Goal: Information Seeking & Learning: Find contact information

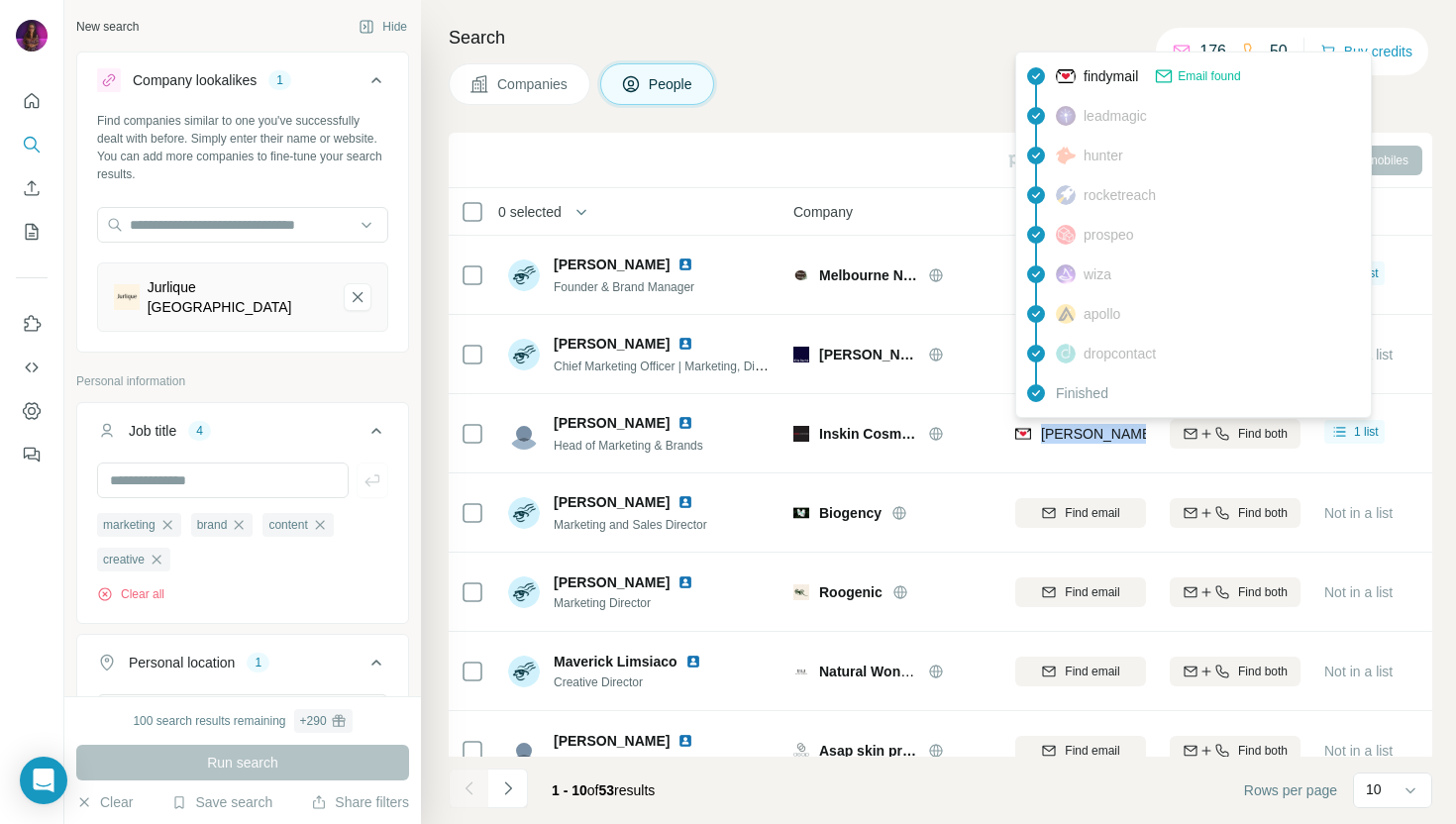
scroll to position [162, 0]
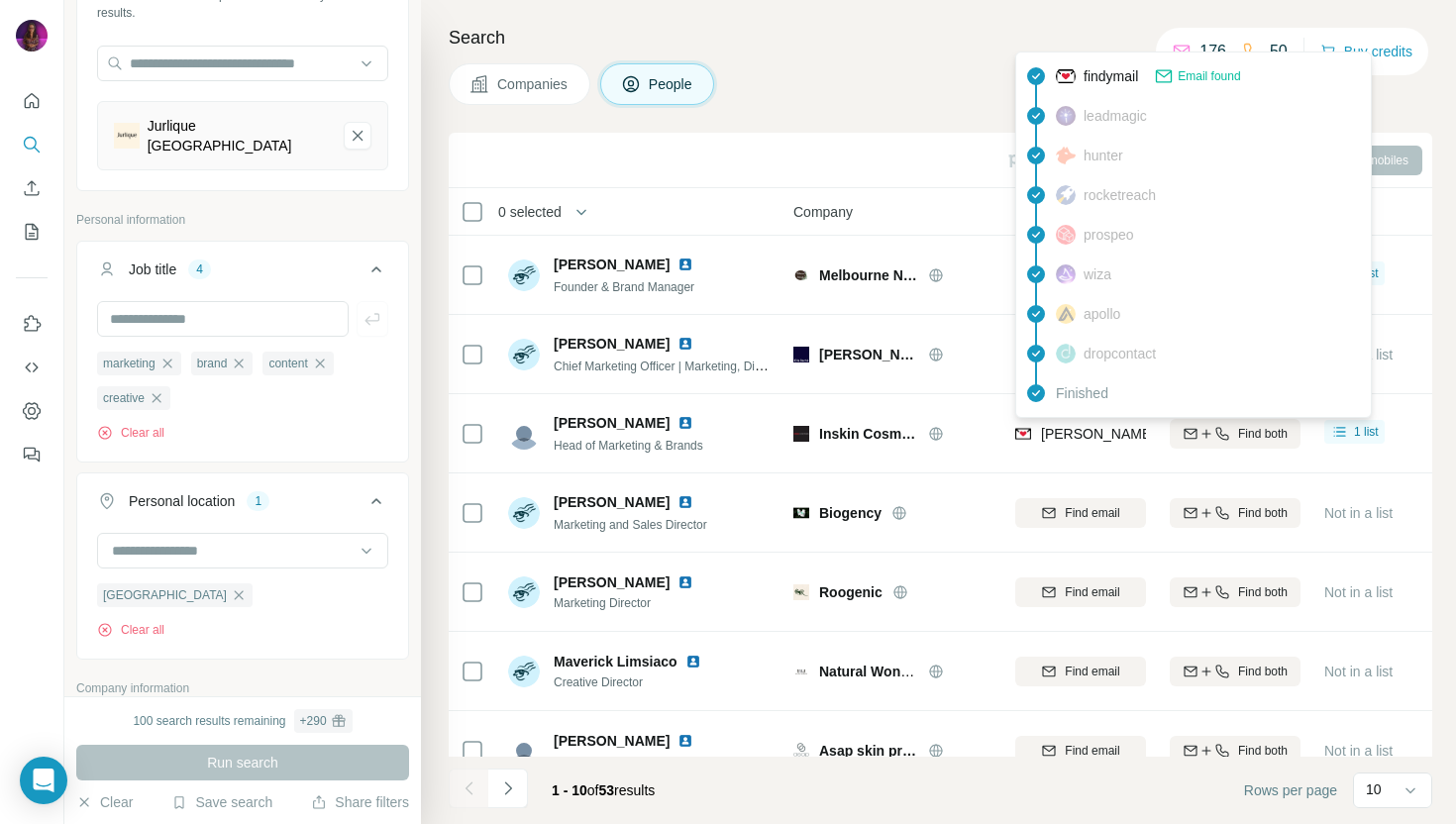
click at [958, 55] on div "Search Companies People Sync to Pipedrive Add to list Find emails & mobiles 0 s…" at bounding box center [939, 412] width 1035 height 824
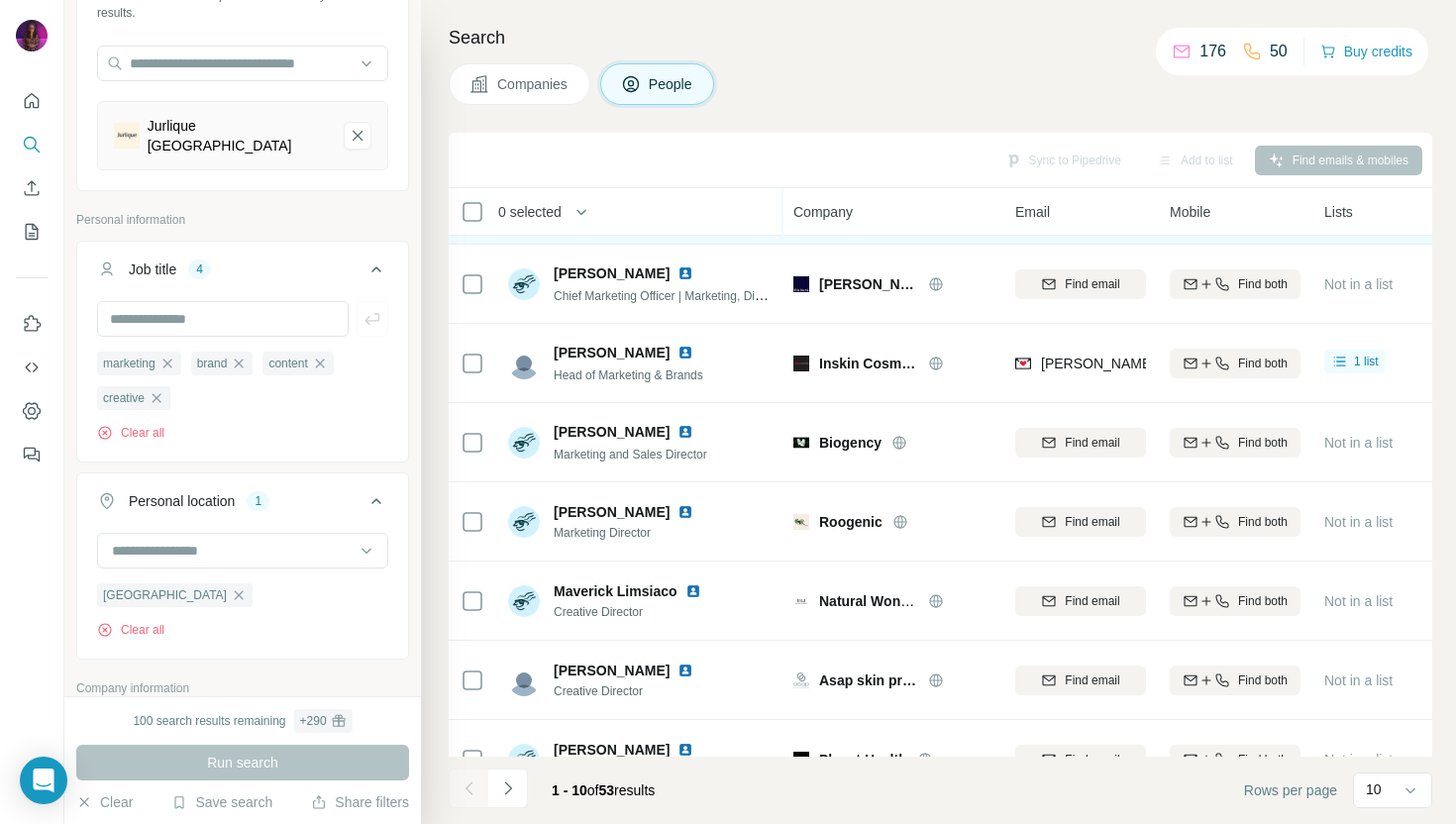
scroll to position [272, 0]
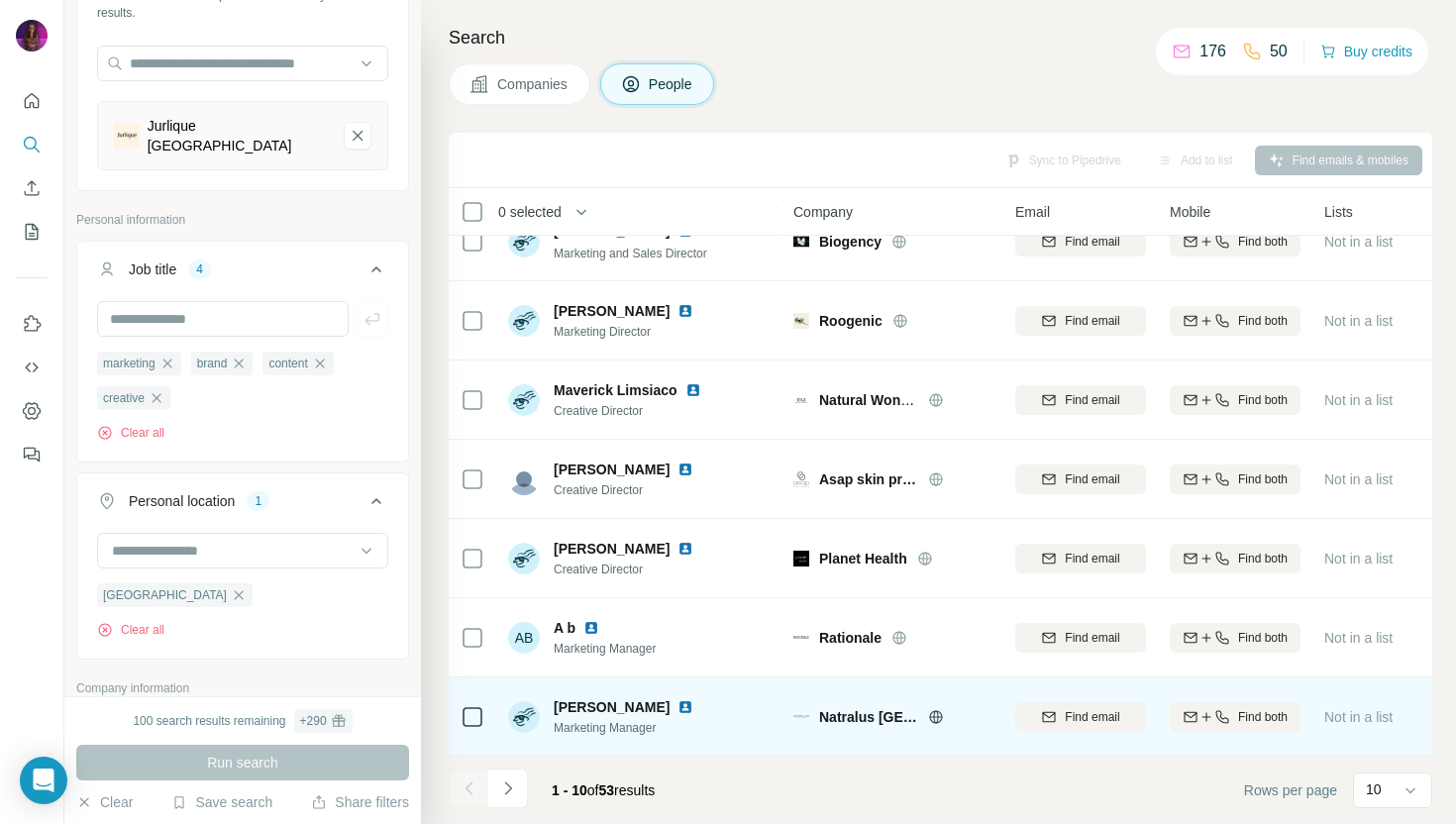
click at [941, 716] on icon at bounding box center [935, 716] width 13 height 1
click at [677, 707] on img at bounding box center [685, 707] width 16 height 16
click at [936, 711] on icon at bounding box center [936, 717] width 16 height 16
click at [1068, 720] on span "Find email" at bounding box center [1092, 717] width 55 height 18
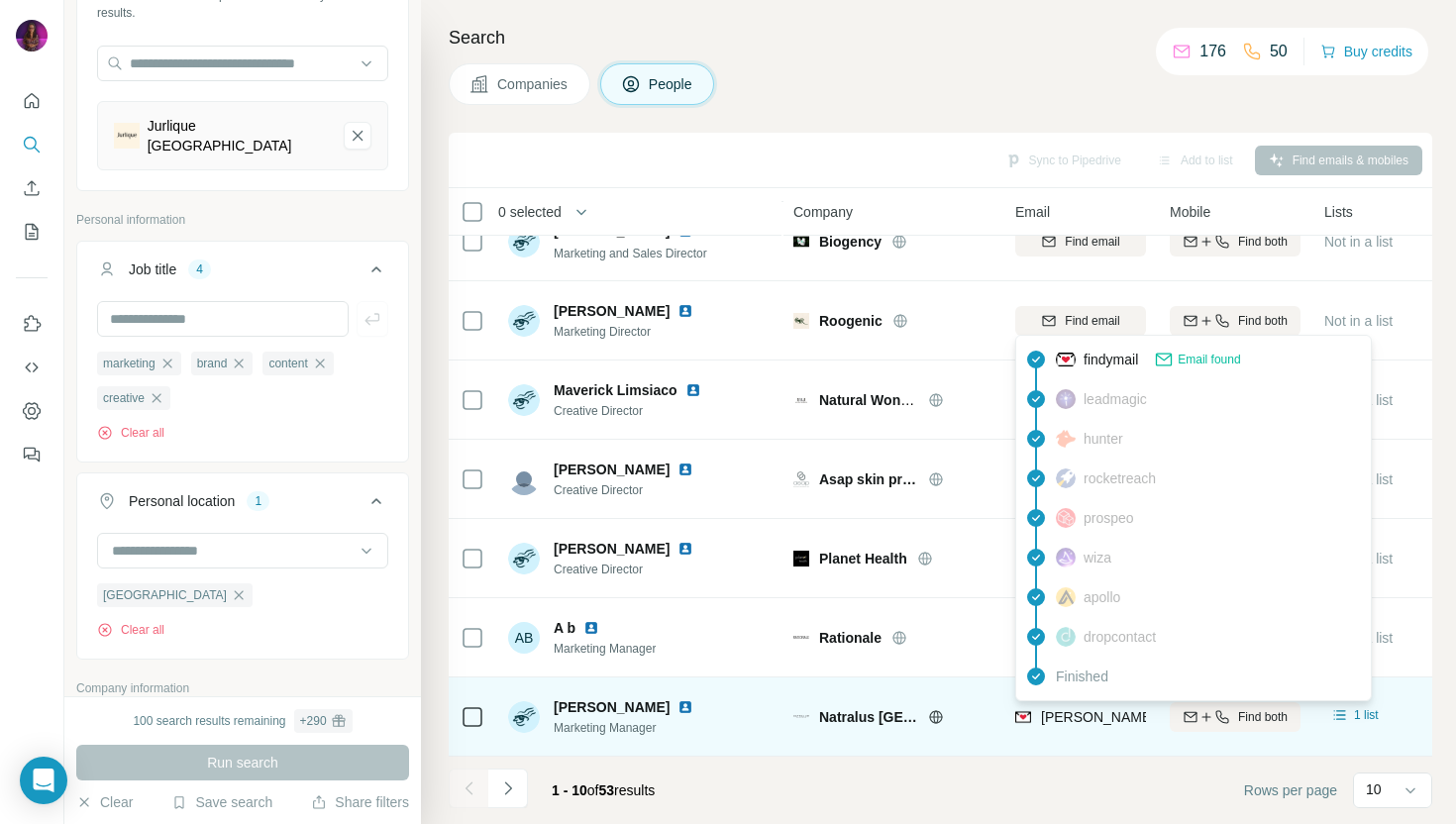
click at [1076, 711] on span "[PERSON_NAME][EMAIL_ADDRESS][DOMAIN_NAME]" at bounding box center [1214, 717] width 349 height 16
copy tr "[PERSON_NAME][EMAIL_ADDRESS][DOMAIN_NAME]"
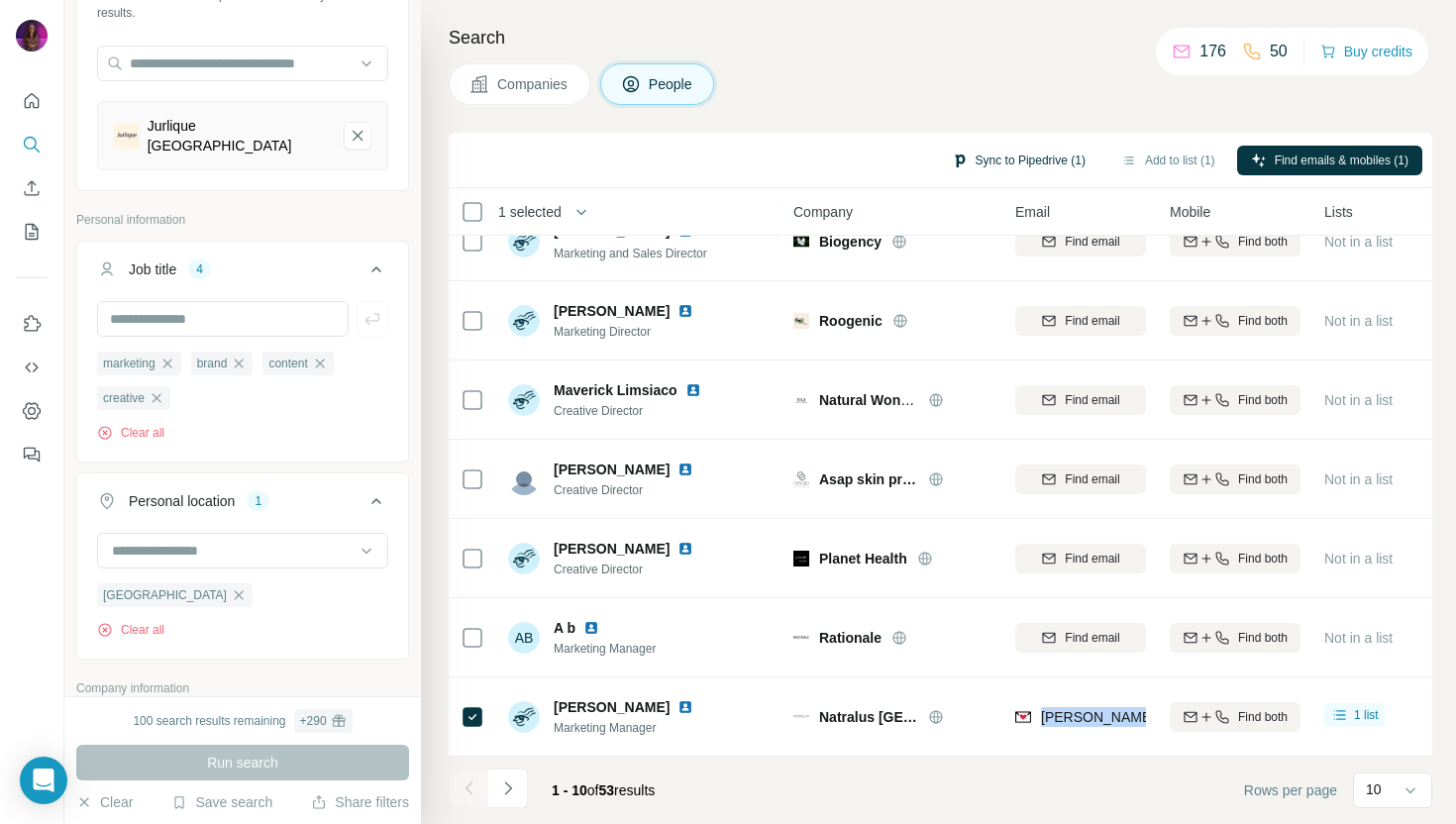
click at [992, 153] on button "Sync to Pipedrive (1)" at bounding box center [1019, 161] width 162 height 30
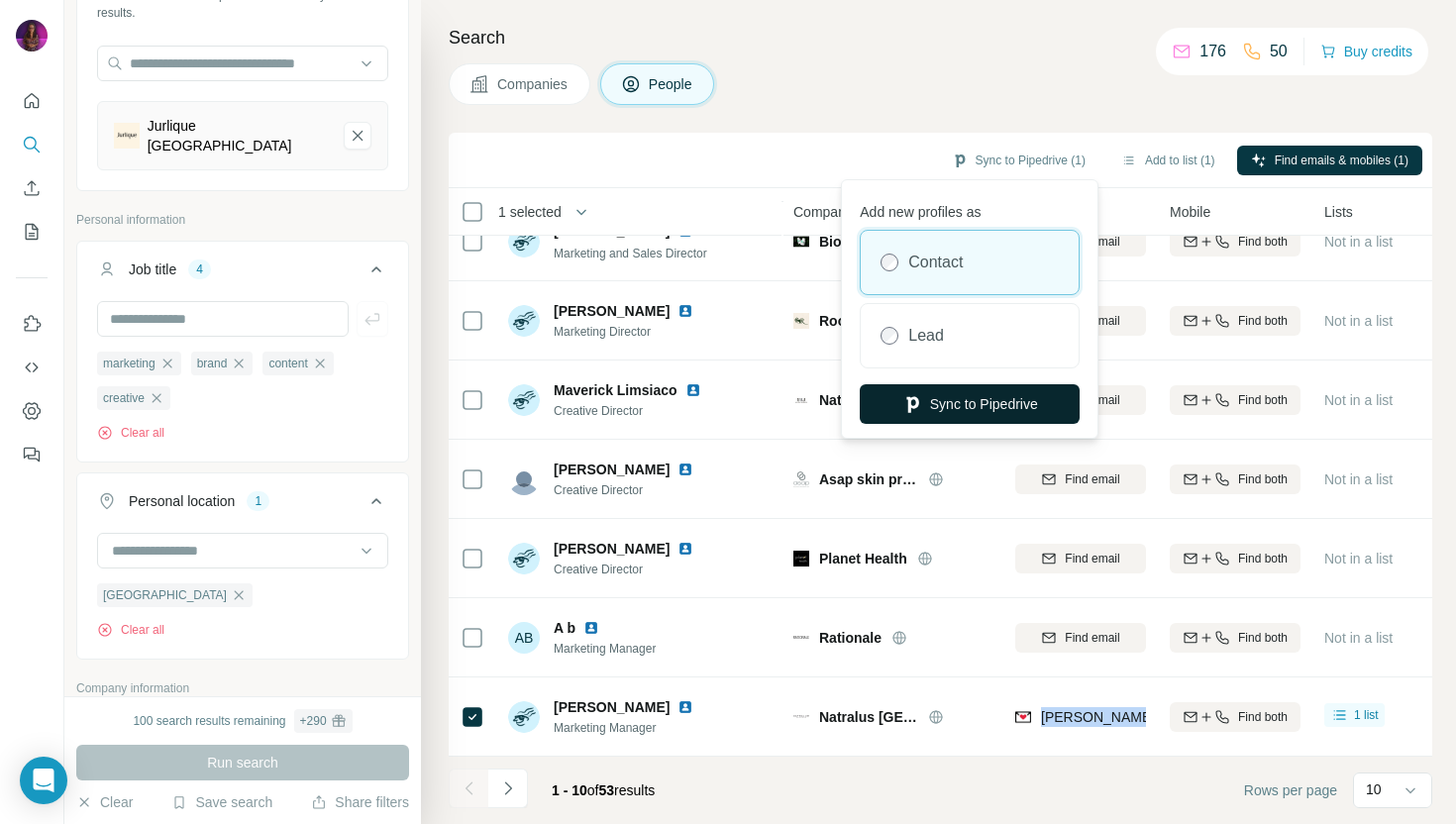
click at [967, 409] on button "Sync to Pipedrive" at bounding box center [970, 405] width 220 height 40
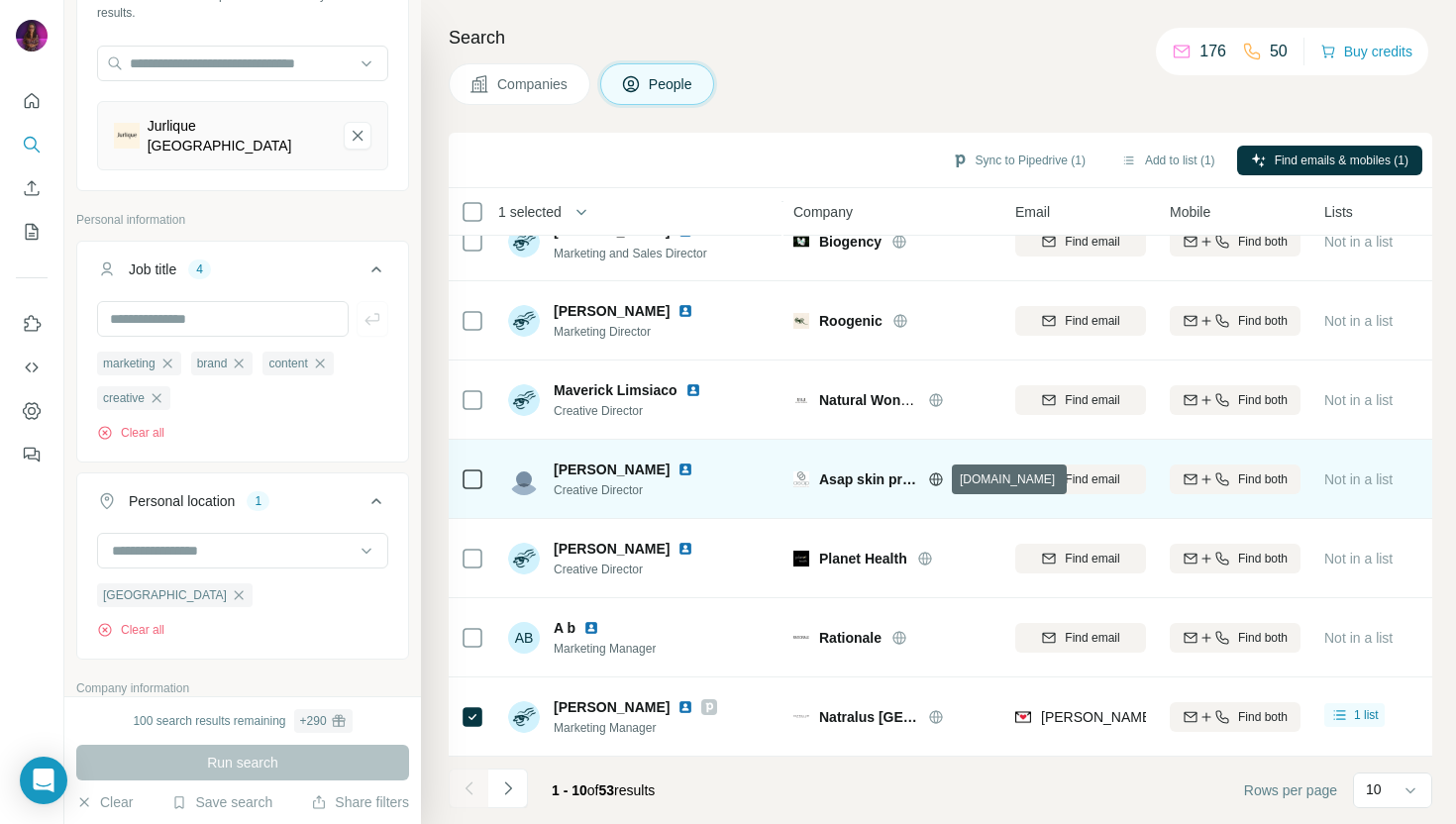
click at [938, 483] on icon at bounding box center [936, 479] width 16 height 16
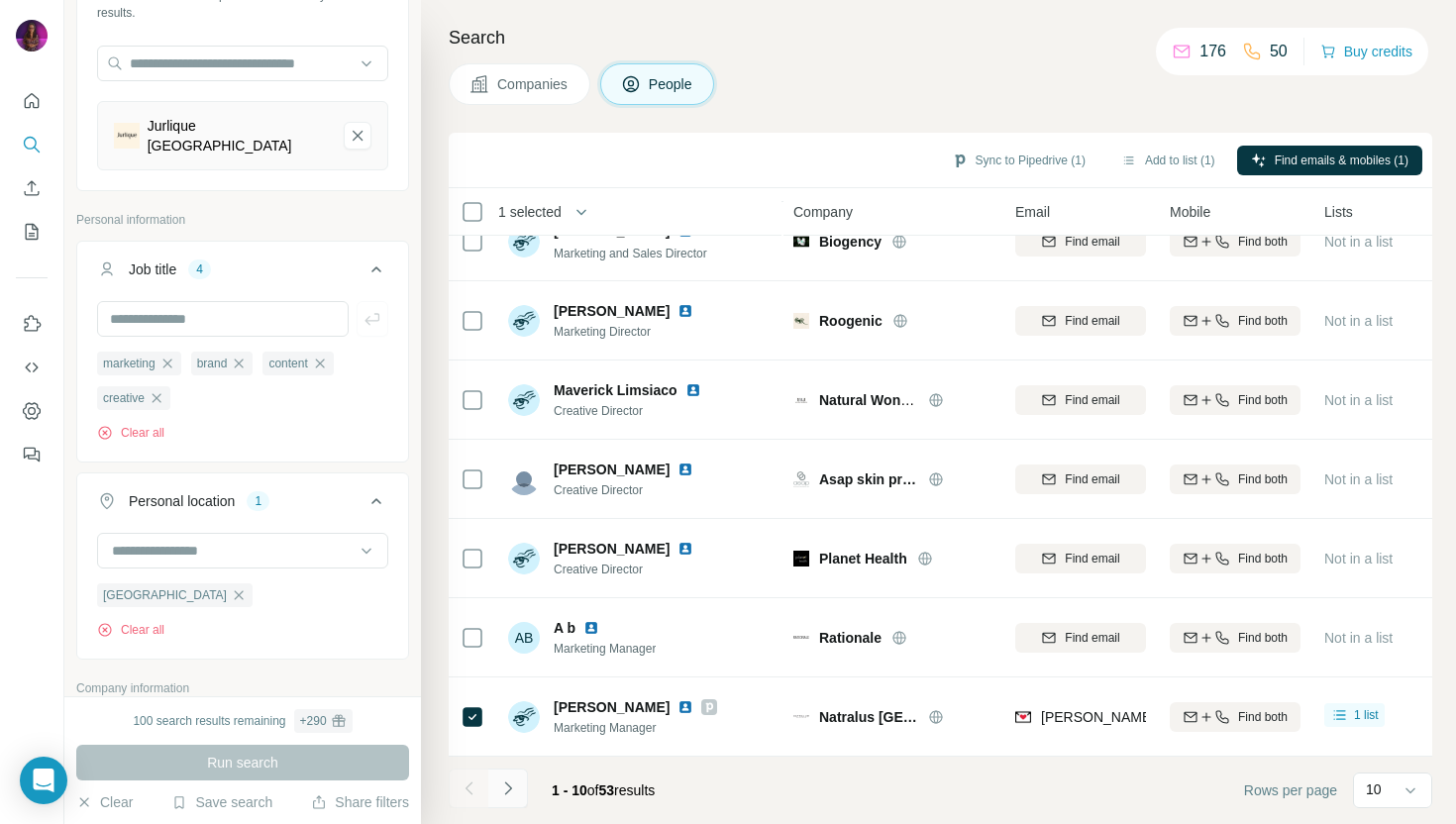
click at [516, 784] on icon "Navigate to next page" at bounding box center [508, 789] width 20 height 20
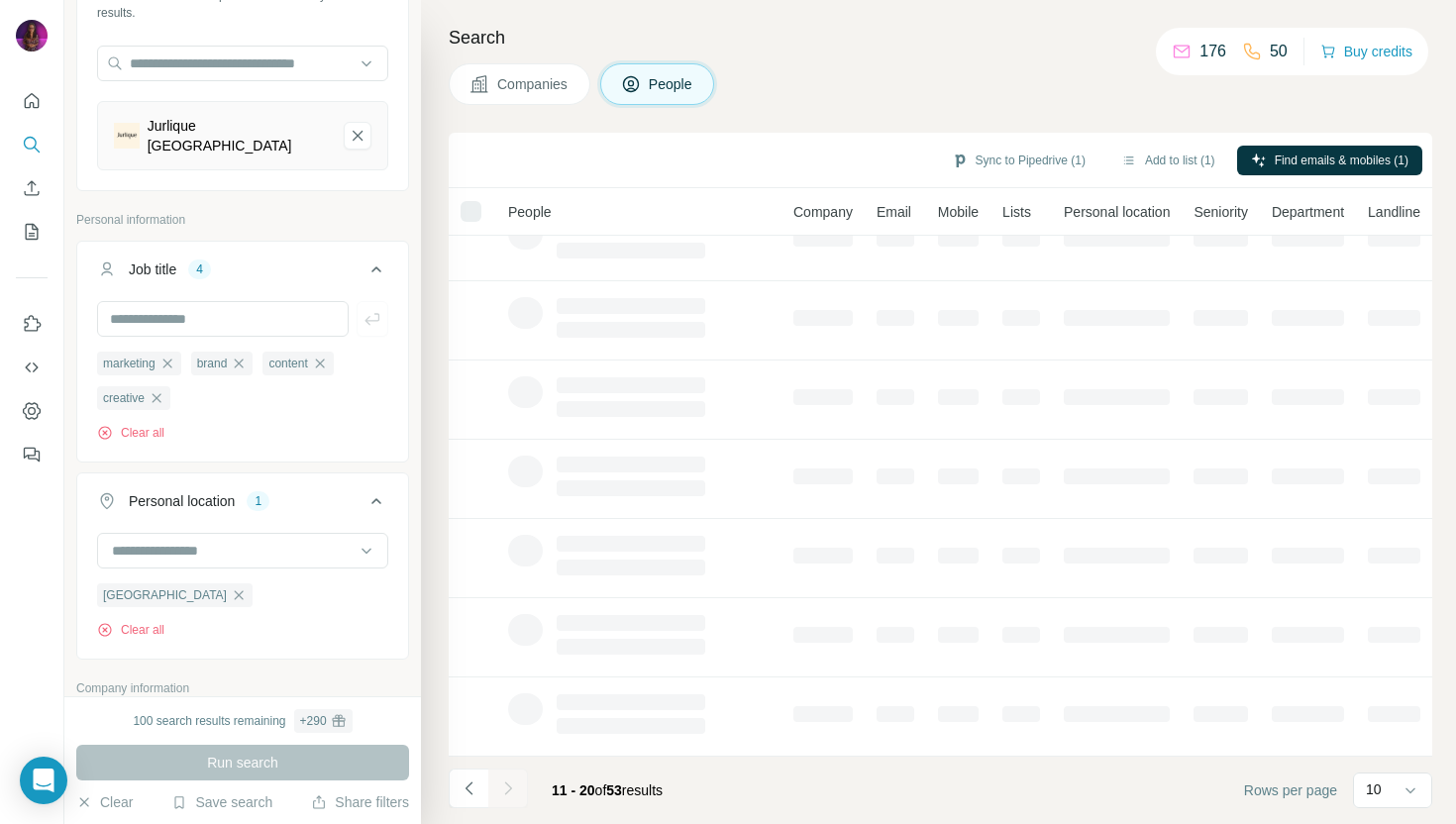
scroll to position [0, 0]
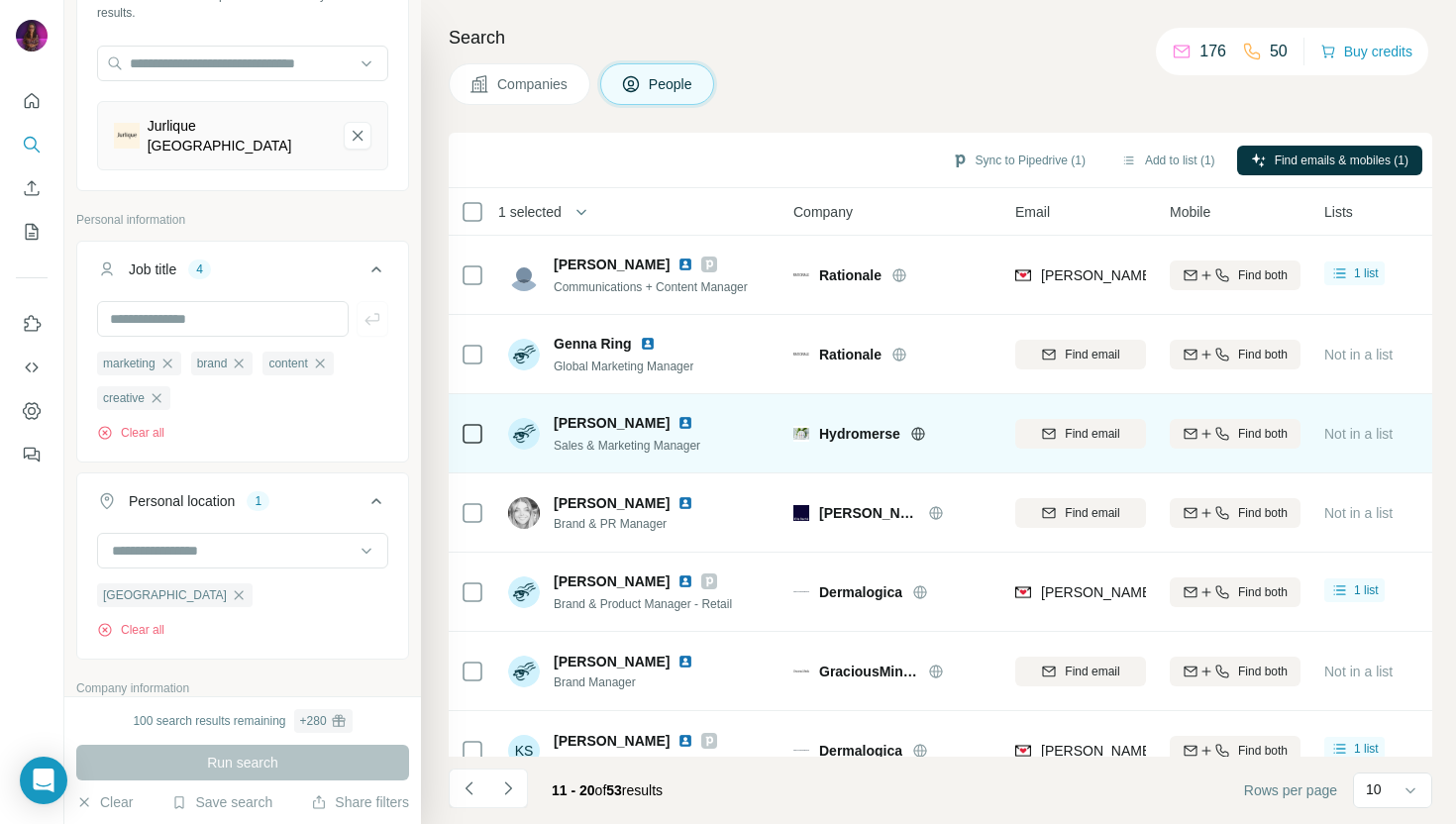
click at [918, 434] on icon at bounding box center [918, 433] width 16 height 16
click at [678, 423] on img at bounding box center [685, 423] width 16 height 16
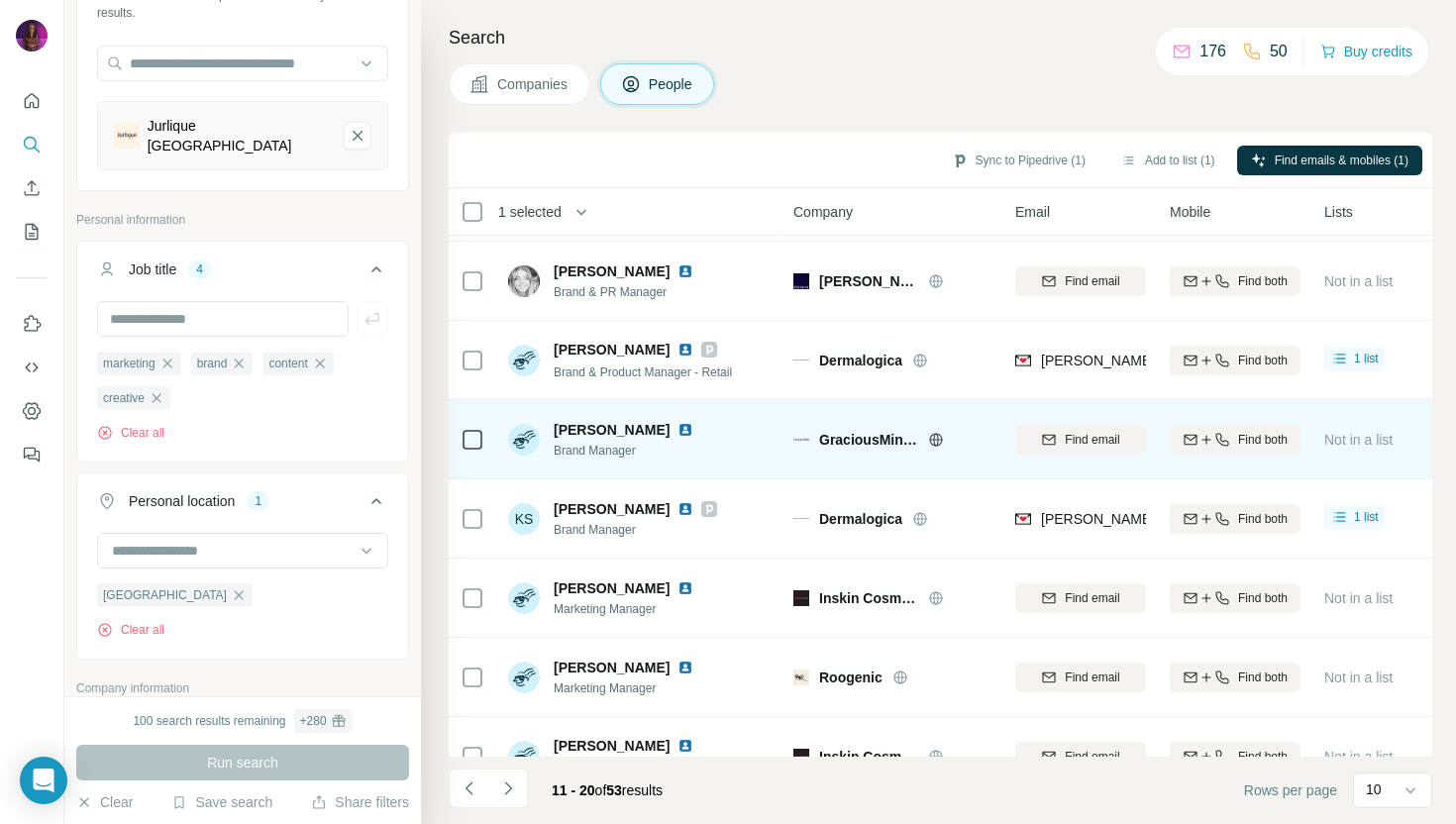
scroll to position [235, 0]
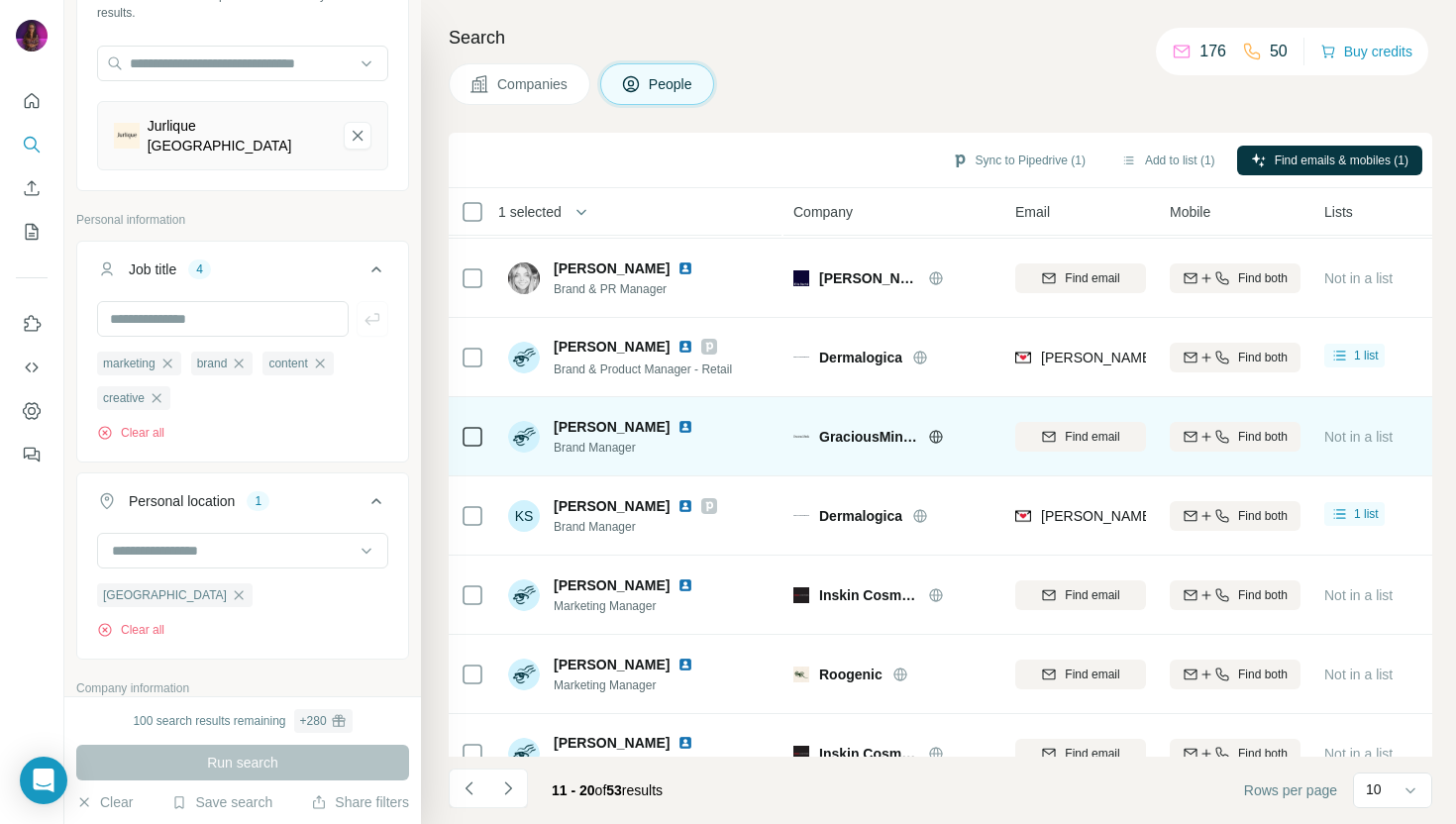
click at [937, 433] on icon at bounding box center [935, 435] width 5 height 13
click at [677, 427] on img at bounding box center [685, 427] width 16 height 16
click at [1110, 436] on span "Find email" at bounding box center [1092, 436] width 55 height 18
click at [677, 425] on img at bounding box center [685, 427] width 16 height 16
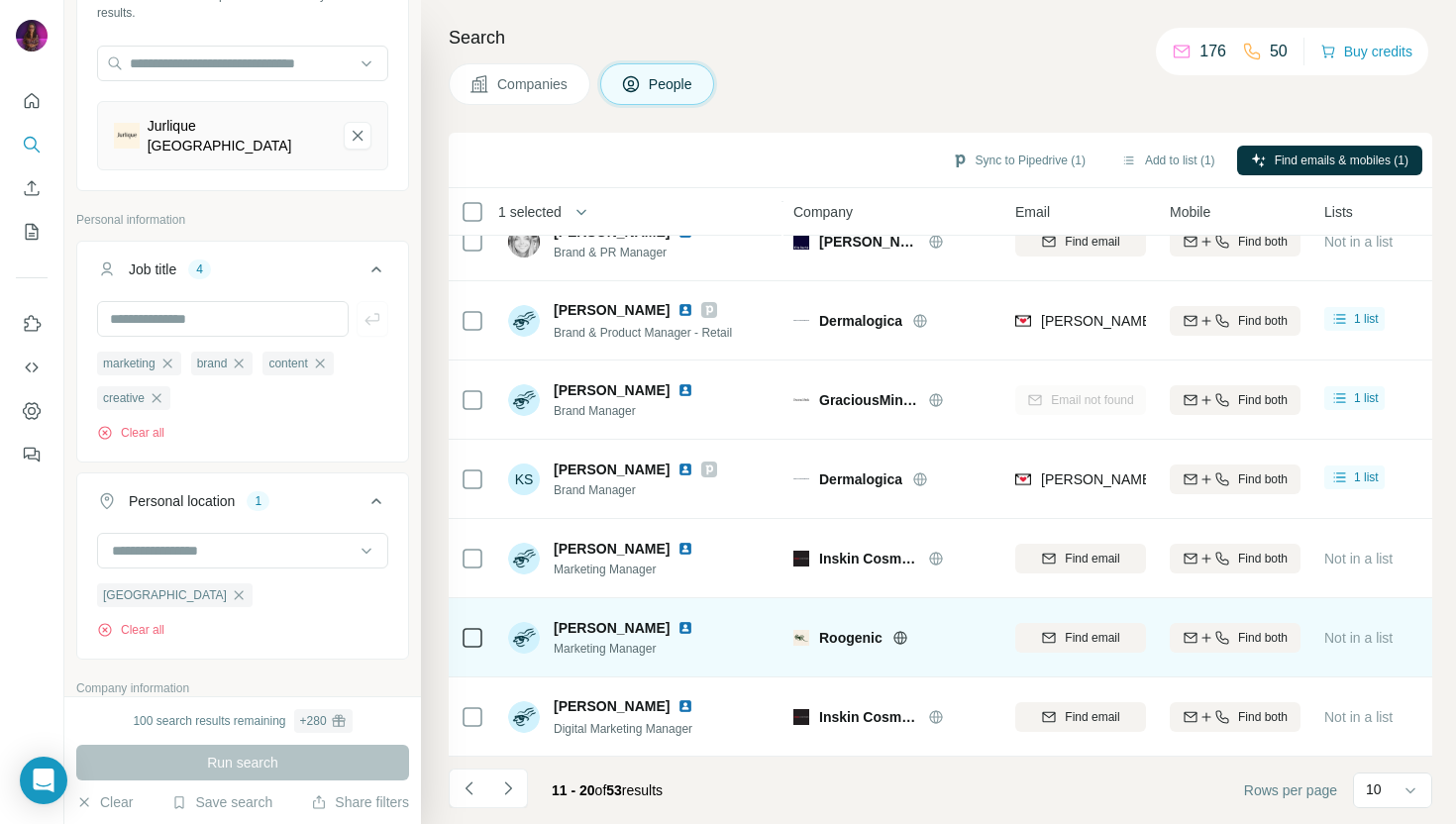
click at [897, 644] on icon at bounding box center [901, 638] width 16 height 16
click at [677, 627] on img at bounding box center [685, 628] width 16 height 16
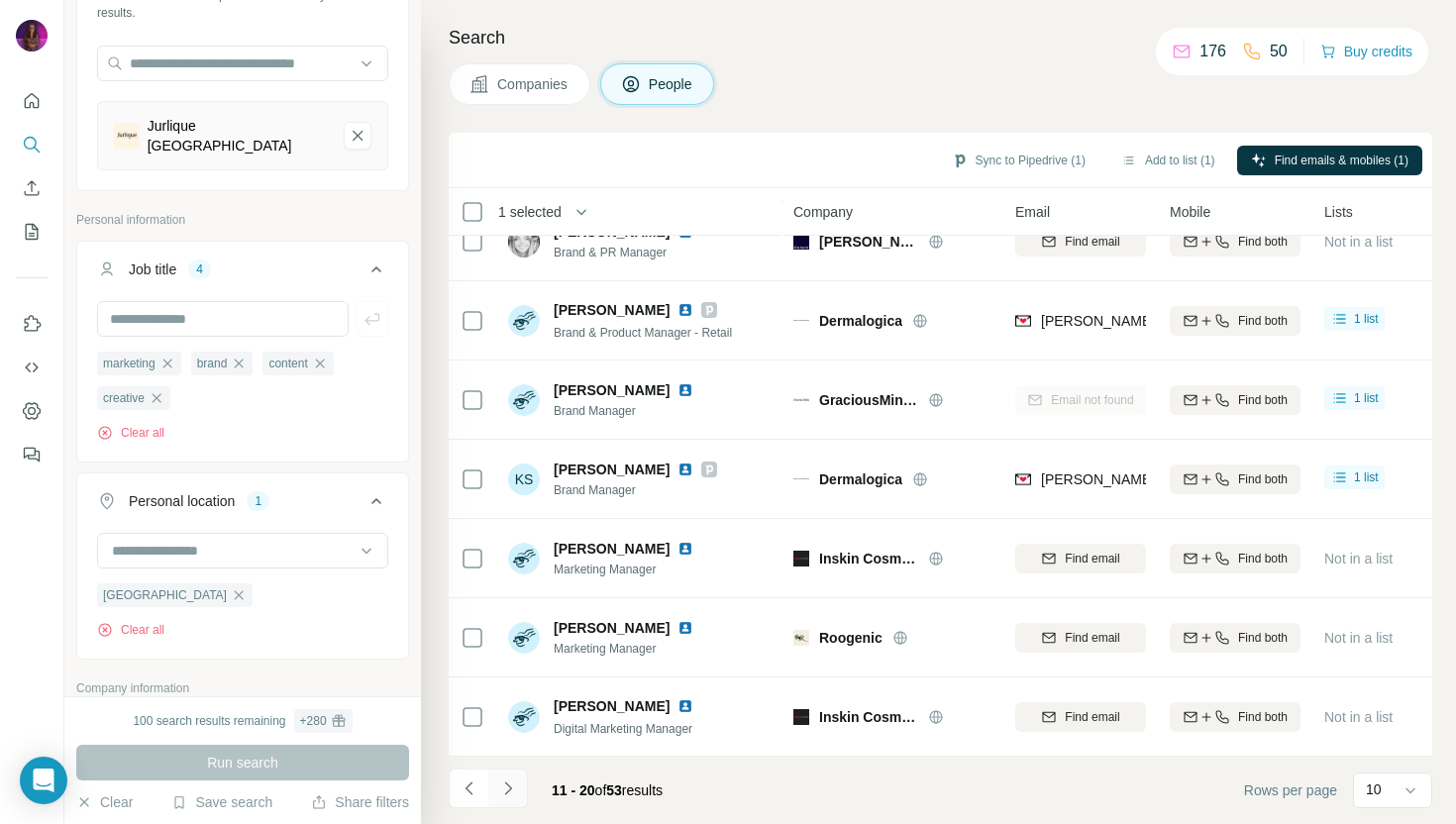
click at [508, 789] on icon "Navigate to next page" at bounding box center [508, 789] width 20 height 20
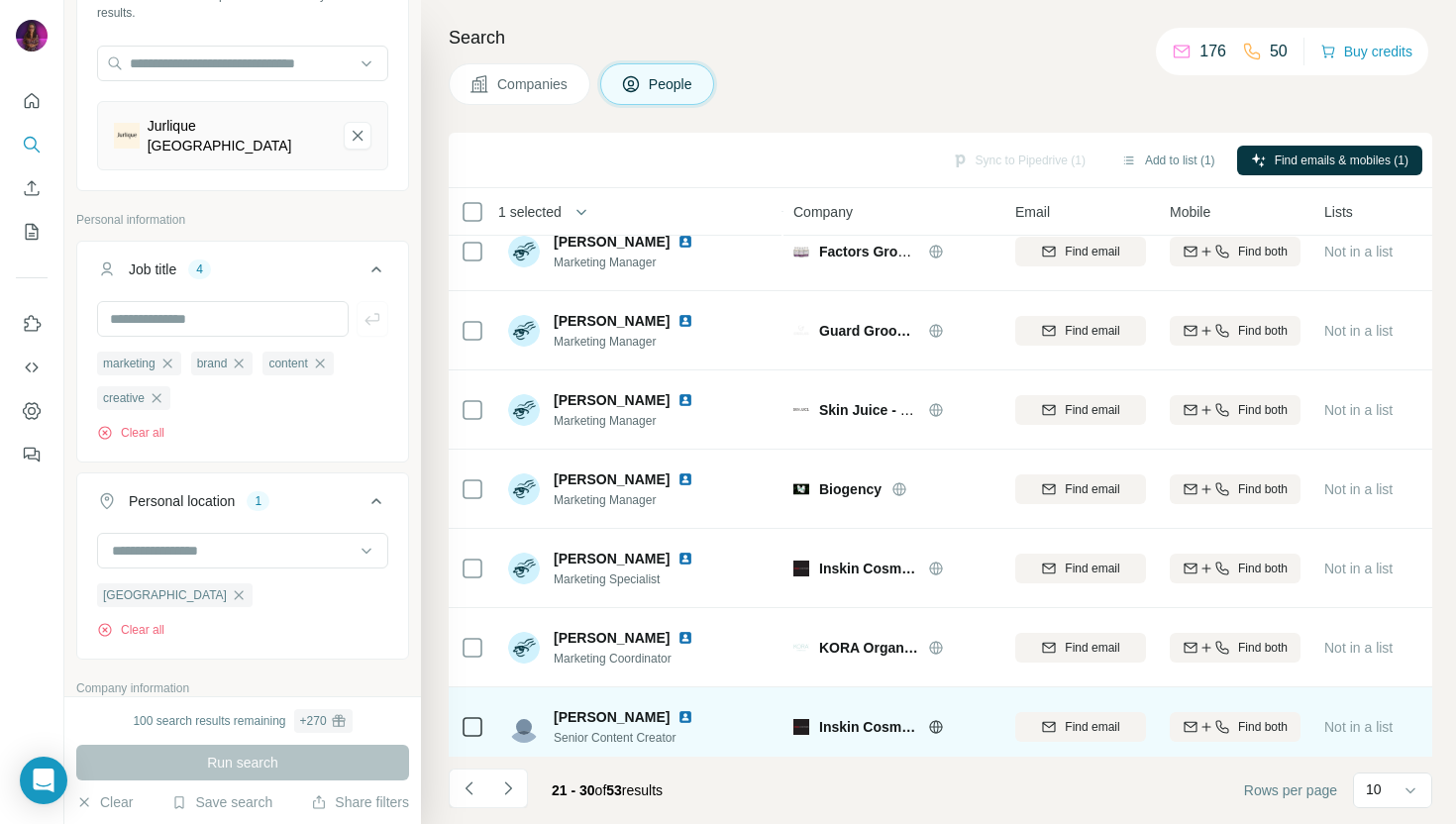
scroll to position [0, 0]
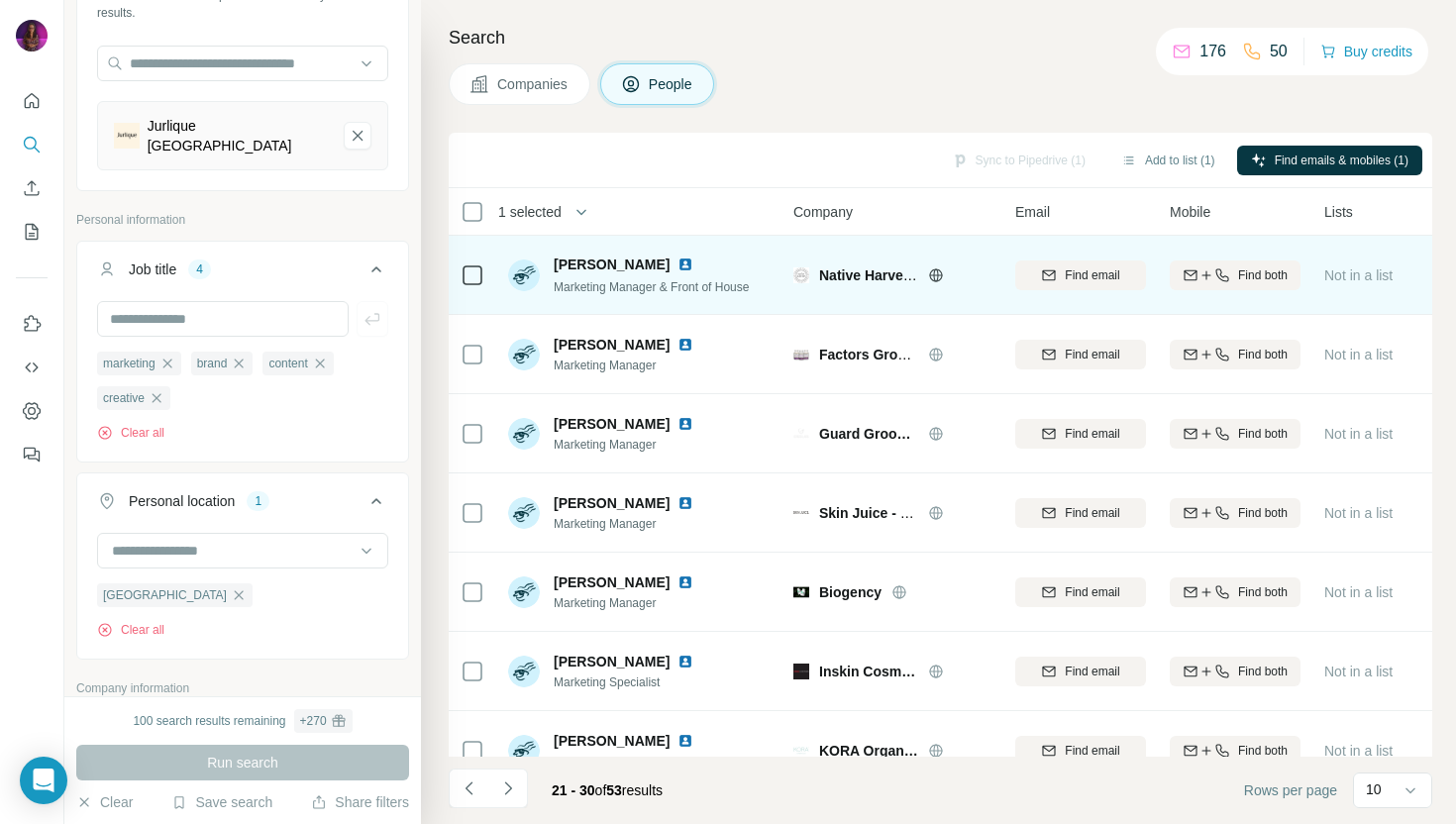
click at [939, 273] on icon at bounding box center [936, 276] width 16 height 16
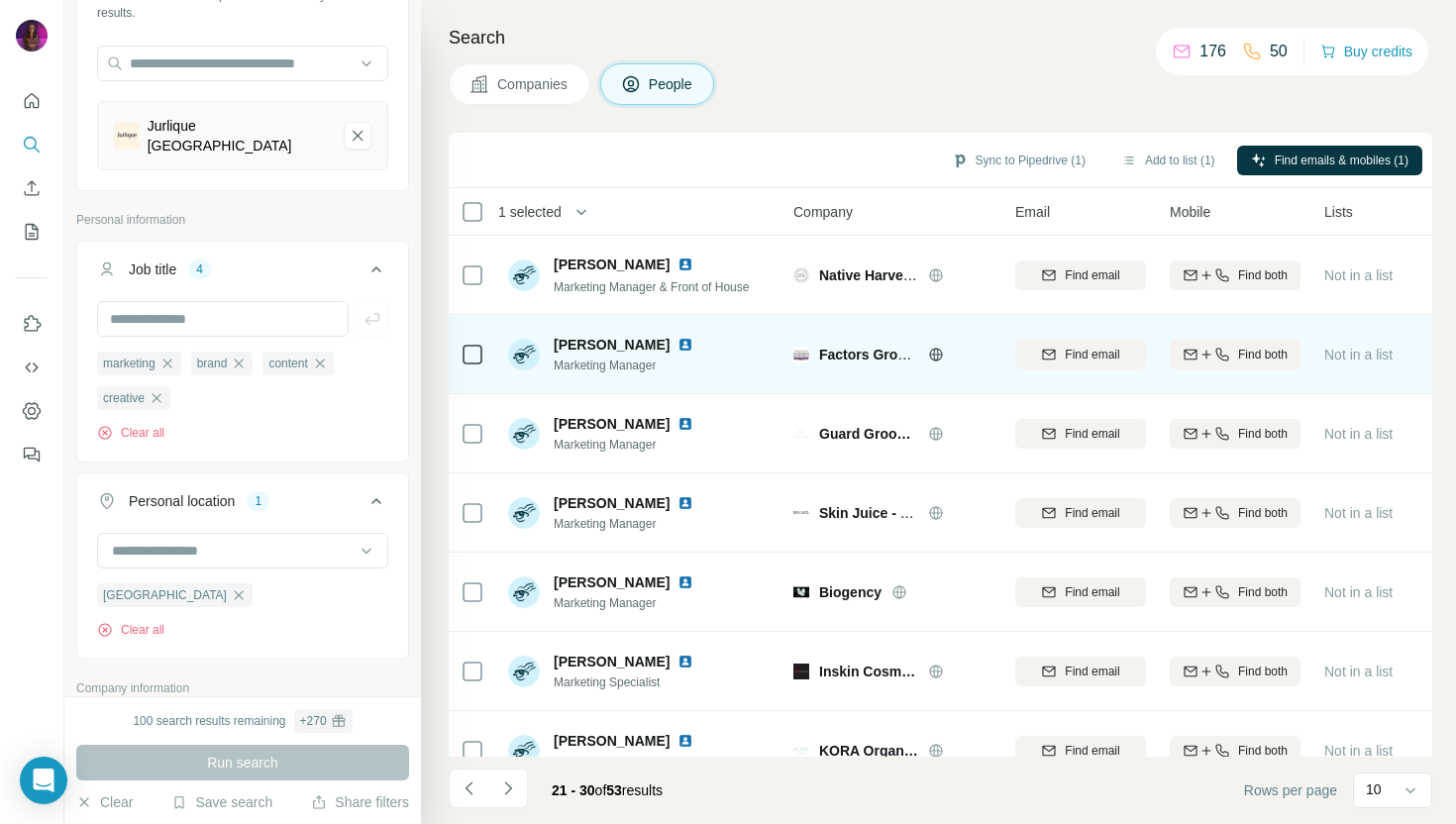
click at [936, 354] on icon at bounding box center [935, 354] width 13 height 1
